Goal: Information Seeking & Learning: Check status

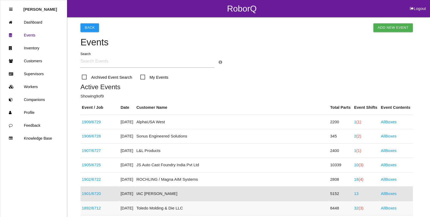
scroll to position [85, 0]
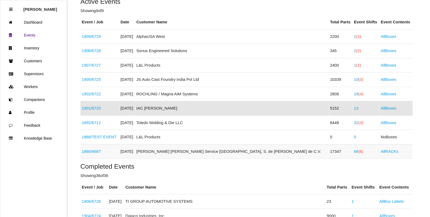
click at [359, 151] on span "(6)" at bounding box center [361, 151] width 5 height 5
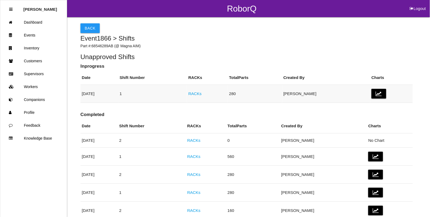
click at [202, 93] on link "RACKs" at bounding box center [194, 93] width 13 height 5
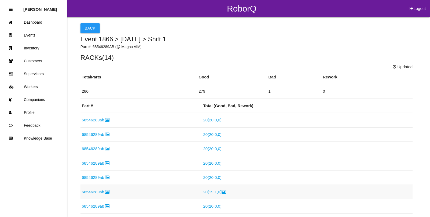
click at [216, 191] on link "20 ( 19 , 1 , 0 )" at bounding box center [214, 191] width 23 height 5
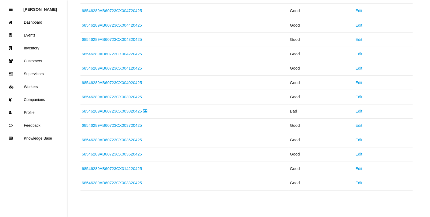
scroll to position [178, 0]
click at [143, 111] on icon at bounding box center [145, 111] width 4 height 4
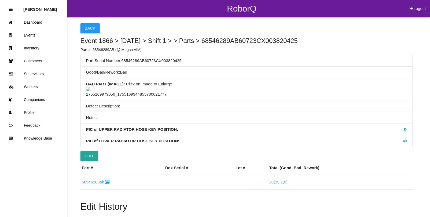
click at [118, 97] on img at bounding box center [126, 92] width 81 height 10
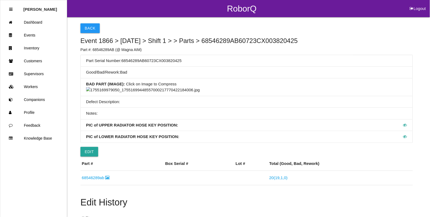
click at [200, 93] on img at bounding box center [143, 90] width 114 height 6
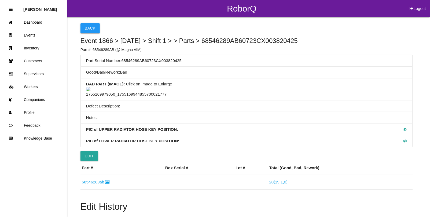
click at [87, 27] on button "Back" at bounding box center [90, 28] width 19 height 10
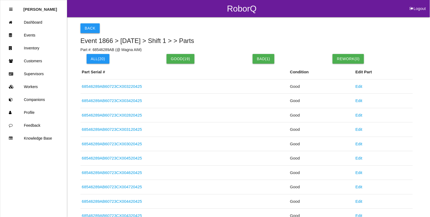
click at [85, 28] on button "Back" at bounding box center [90, 28] width 19 height 10
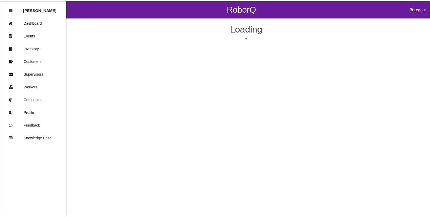
scroll to position [84, 0]
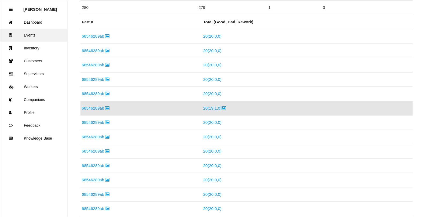
click at [30, 34] on link "Events" at bounding box center [33, 35] width 67 height 13
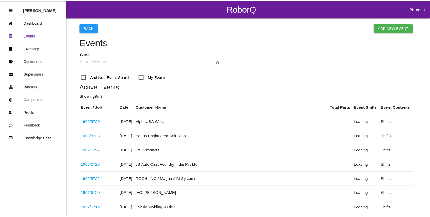
scroll to position [129, 0]
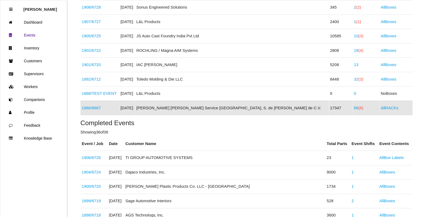
click at [97, 107] on link "1866 / 6687" at bounding box center [91, 107] width 19 height 5
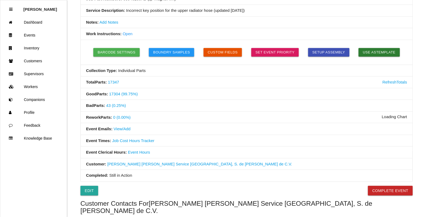
scroll to position [134, 0]
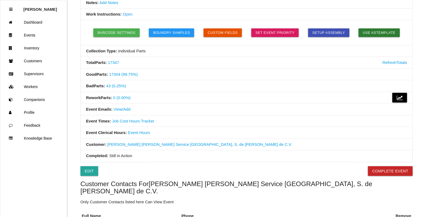
click at [120, 110] on link "View/Add" at bounding box center [122, 109] width 17 height 5
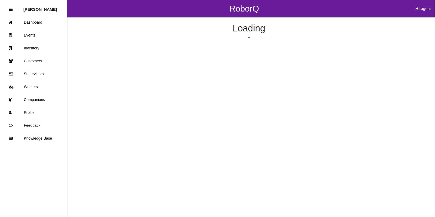
select select "ShiftAll"
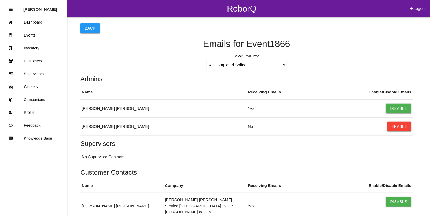
click at [89, 25] on button "Back" at bounding box center [90, 28] width 19 height 10
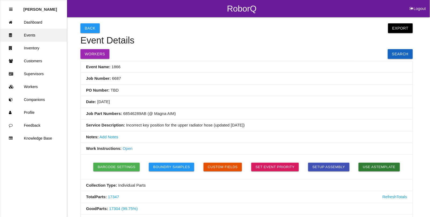
click at [35, 34] on link "Events" at bounding box center [33, 35] width 67 height 13
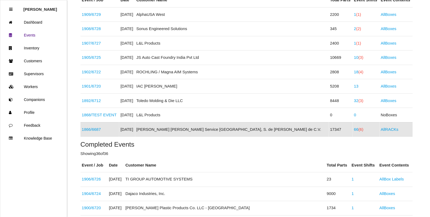
scroll to position [95, 0]
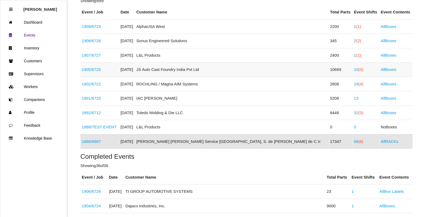
click at [97, 69] on link "1905 / 6725" at bounding box center [91, 69] width 19 height 5
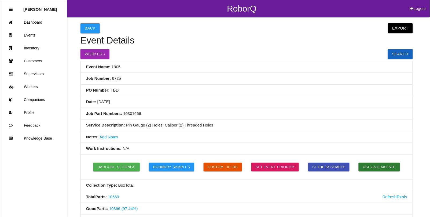
click at [87, 28] on button "Back" at bounding box center [90, 28] width 19 height 10
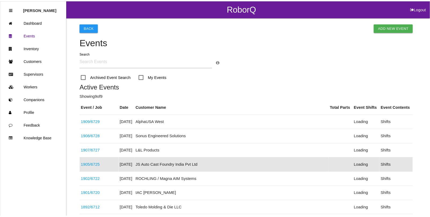
scroll to position [57, 0]
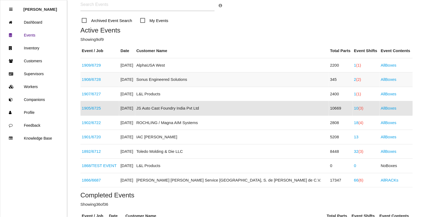
click at [100, 80] on link "1908 / 6728" at bounding box center [91, 79] width 19 height 5
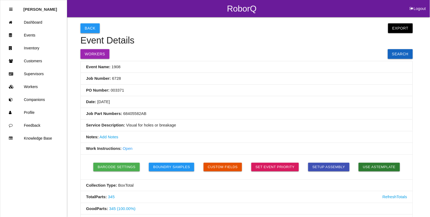
click at [90, 29] on button "Back" at bounding box center [90, 28] width 19 height 10
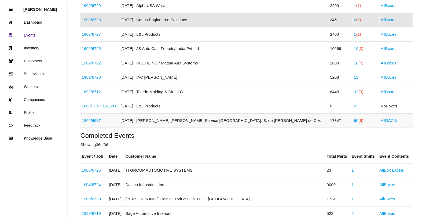
scroll to position [128, 0]
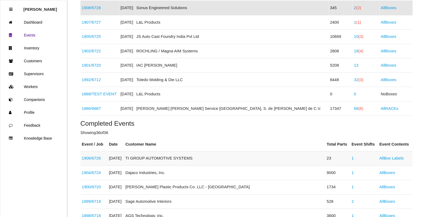
click at [352, 159] on link "1" at bounding box center [353, 158] width 2 height 5
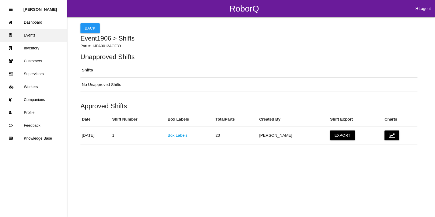
click at [30, 34] on link "Events" at bounding box center [33, 35] width 67 height 13
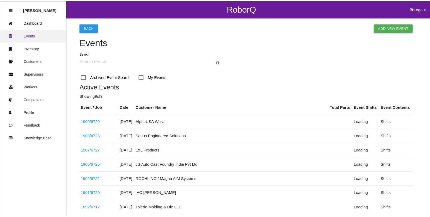
scroll to position [179, 0]
